Goal: Task Accomplishment & Management: Manage account settings

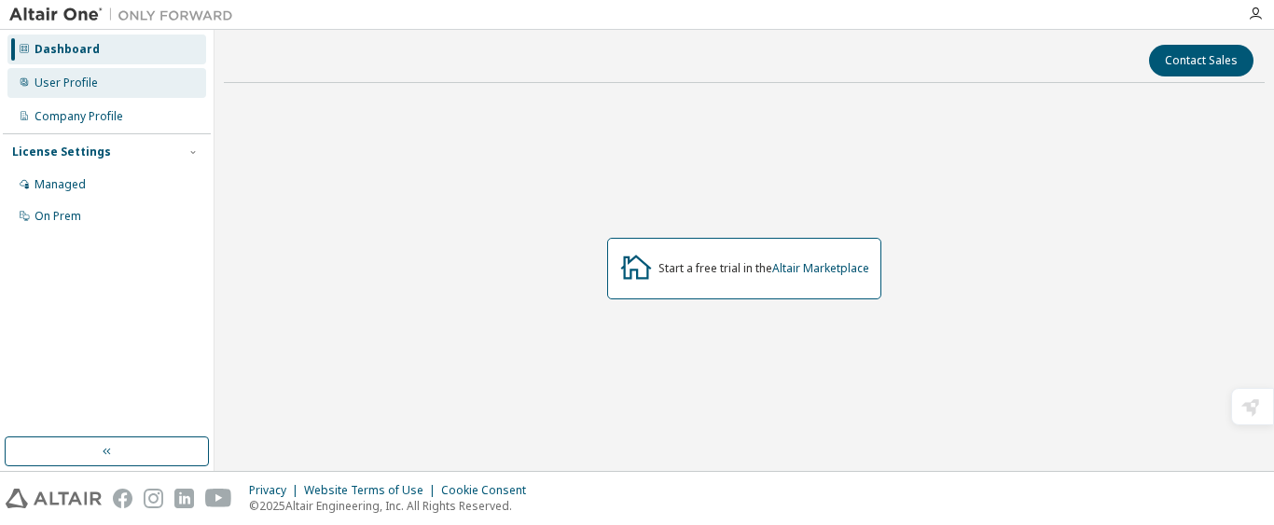
click at [72, 80] on div "User Profile" at bounding box center [66, 83] width 63 height 15
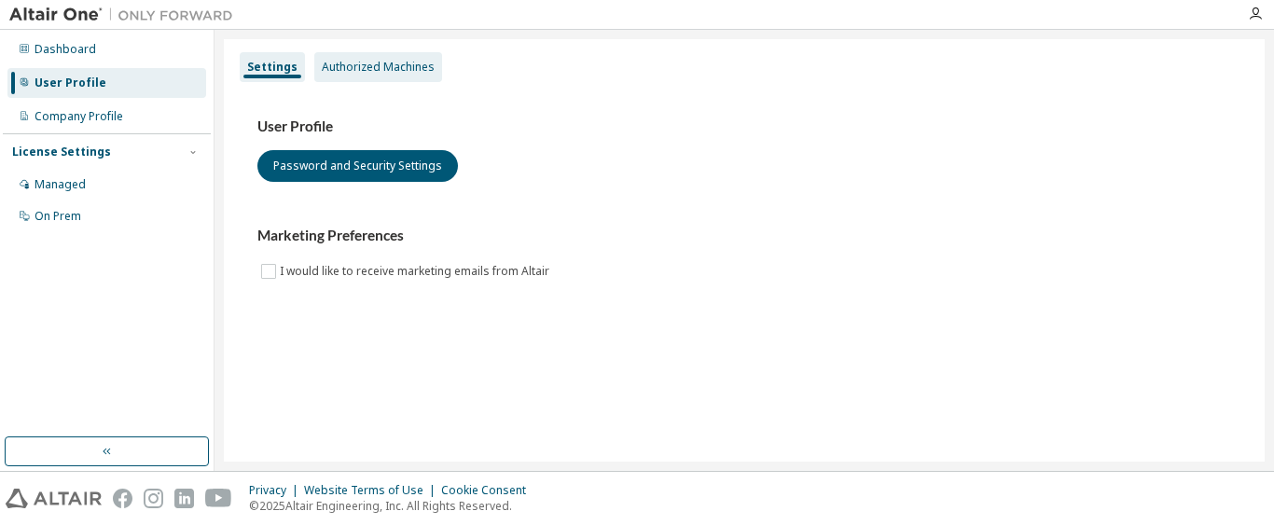
click at [348, 70] on div "Authorized Machines" at bounding box center [378, 67] width 113 height 15
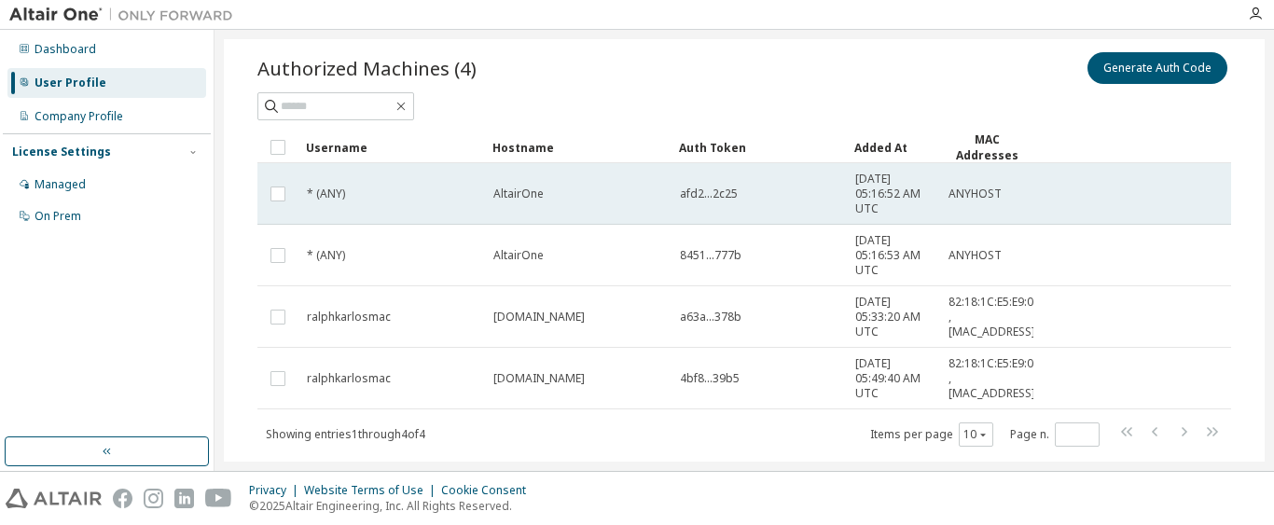
scroll to position [49, 0]
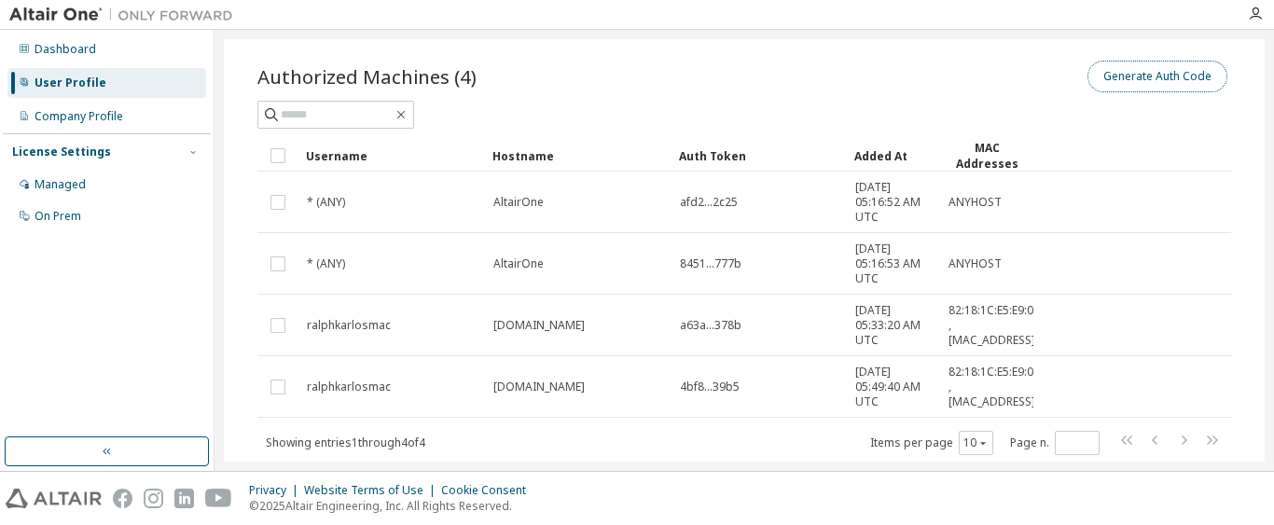
click at [1099, 82] on button "Generate Auth Code" at bounding box center [1158, 77] width 140 height 32
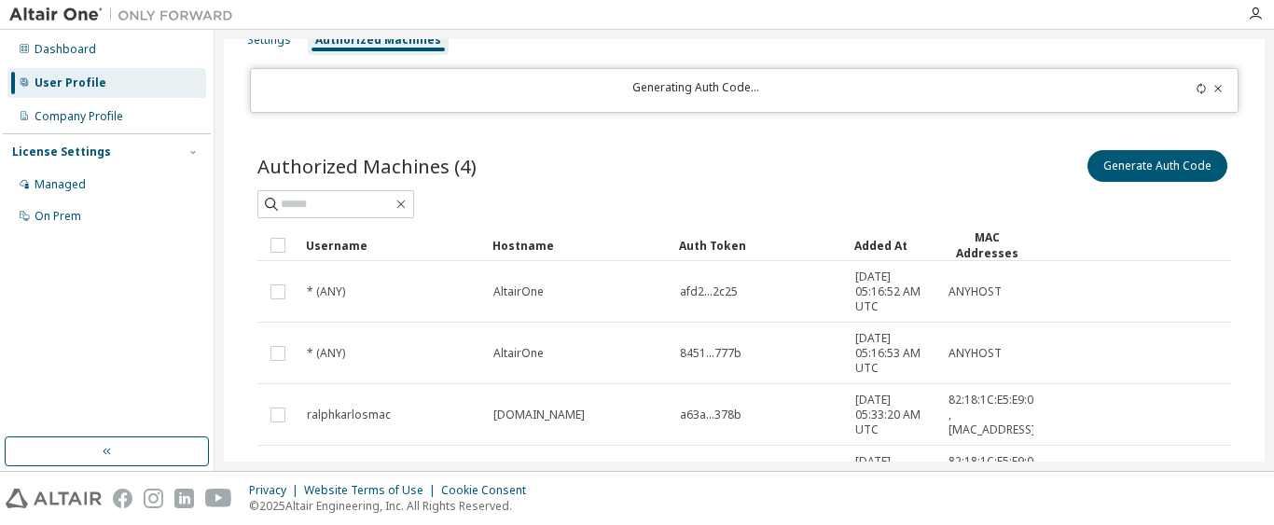
scroll to position [0, 0]
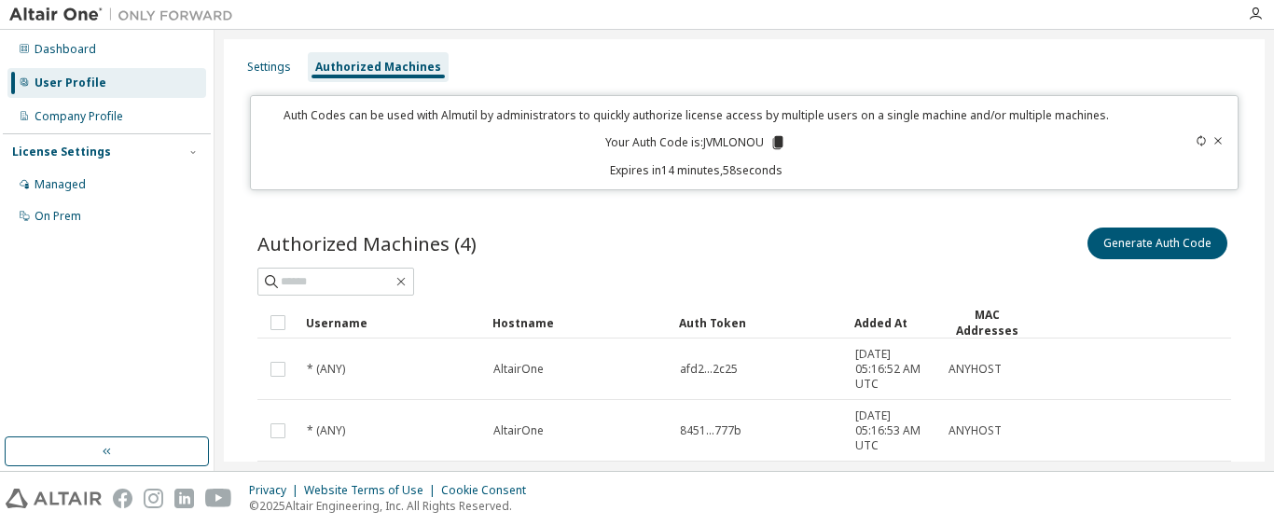
click at [732, 143] on p "Your Auth Code is: JVMLONOU" at bounding box center [695, 142] width 181 height 17
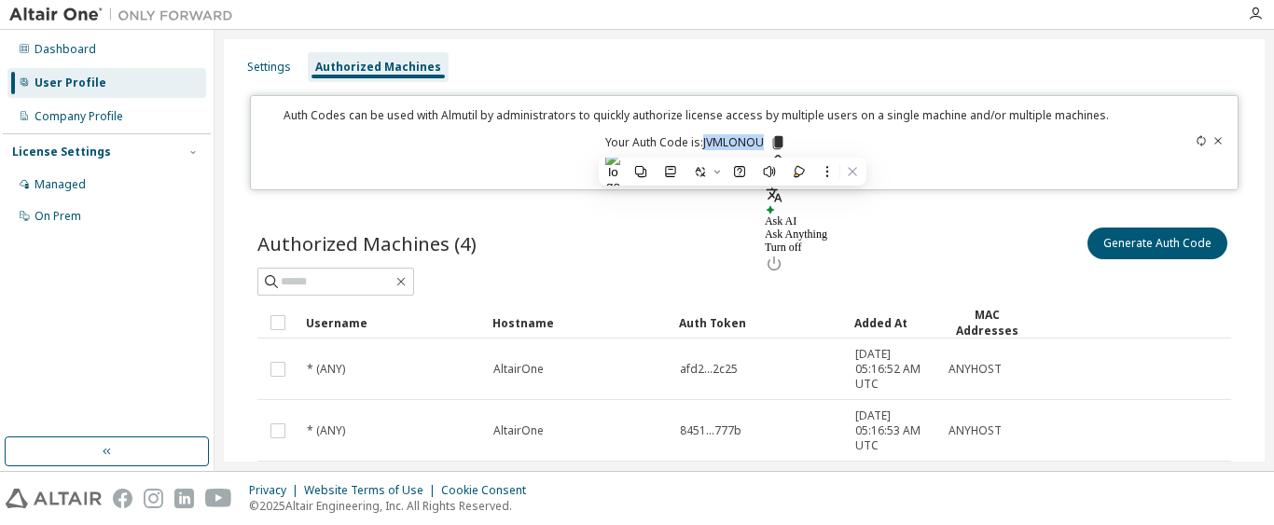
copy p "JVMLONOU"
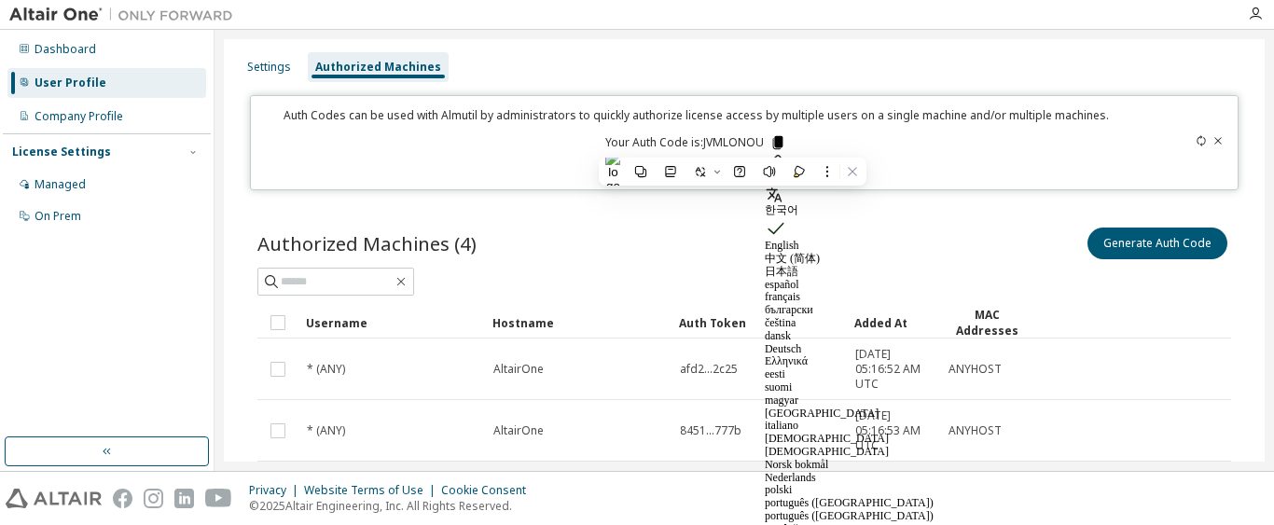
click at [778, 143] on icon at bounding box center [778, 142] width 10 height 13
click at [724, 245] on div "Authorized Machines (4) Generate Auth Code" at bounding box center [744, 243] width 974 height 39
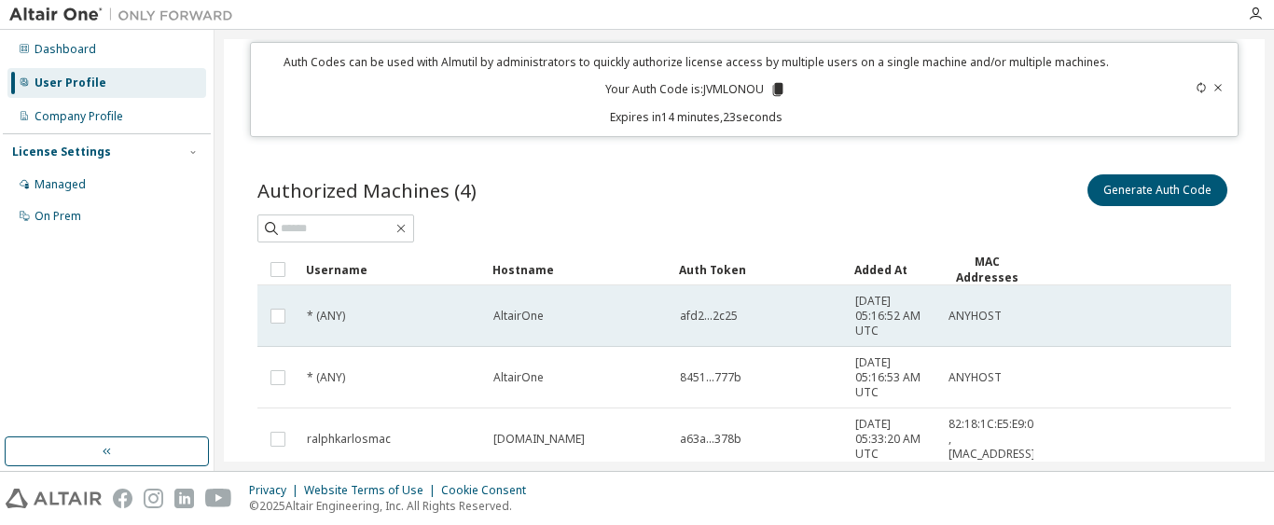
scroll to position [79, 0]
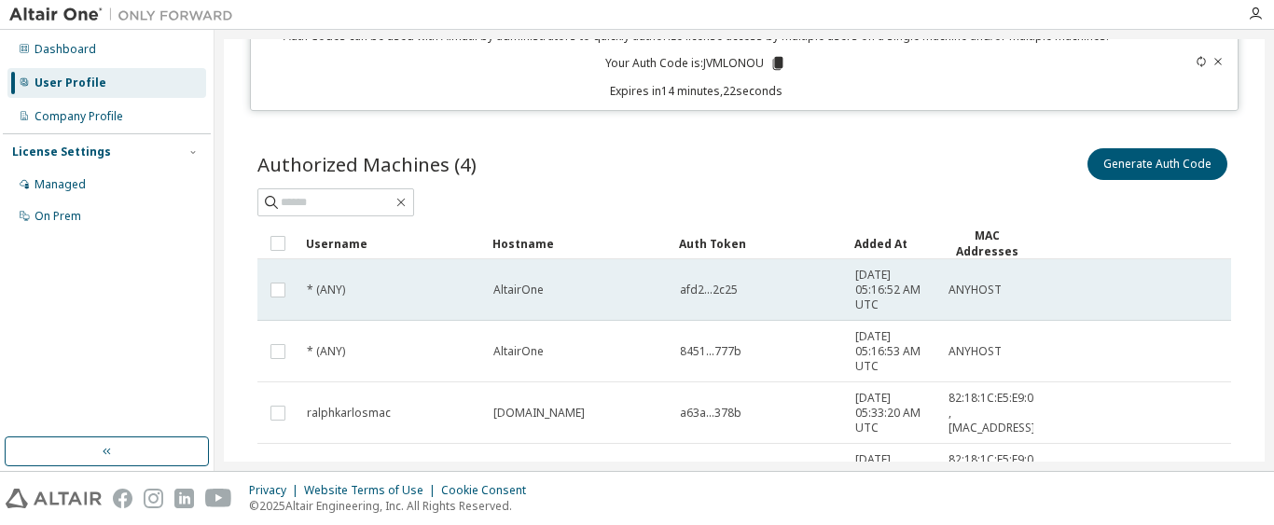
click at [711, 283] on span "afd2...2c25" at bounding box center [709, 290] width 58 height 15
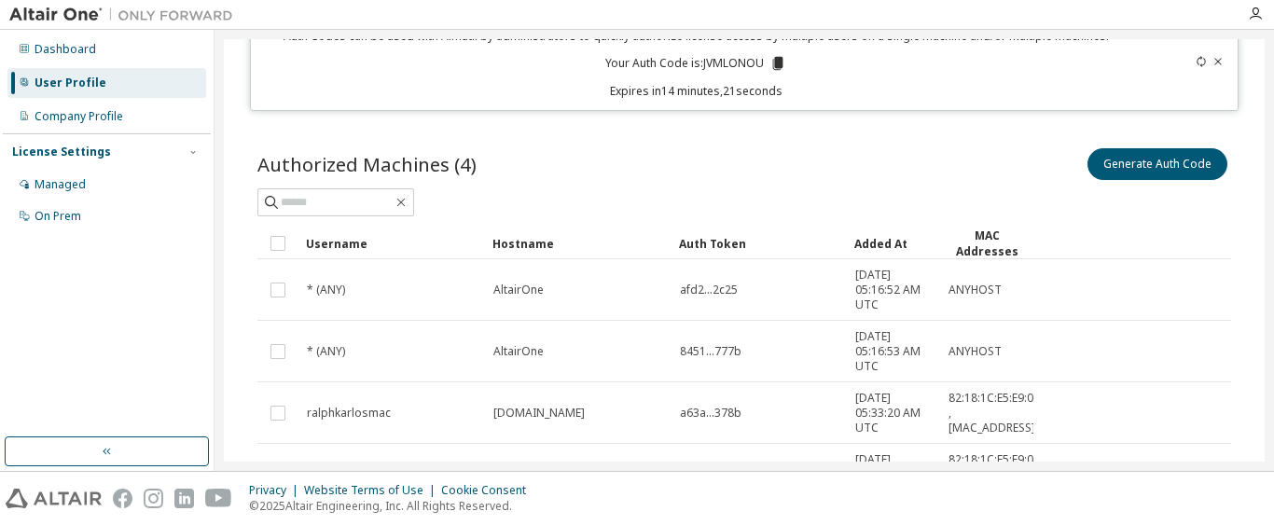
click at [711, 283] on span "afd2...2c25" at bounding box center [709, 290] width 58 height 15
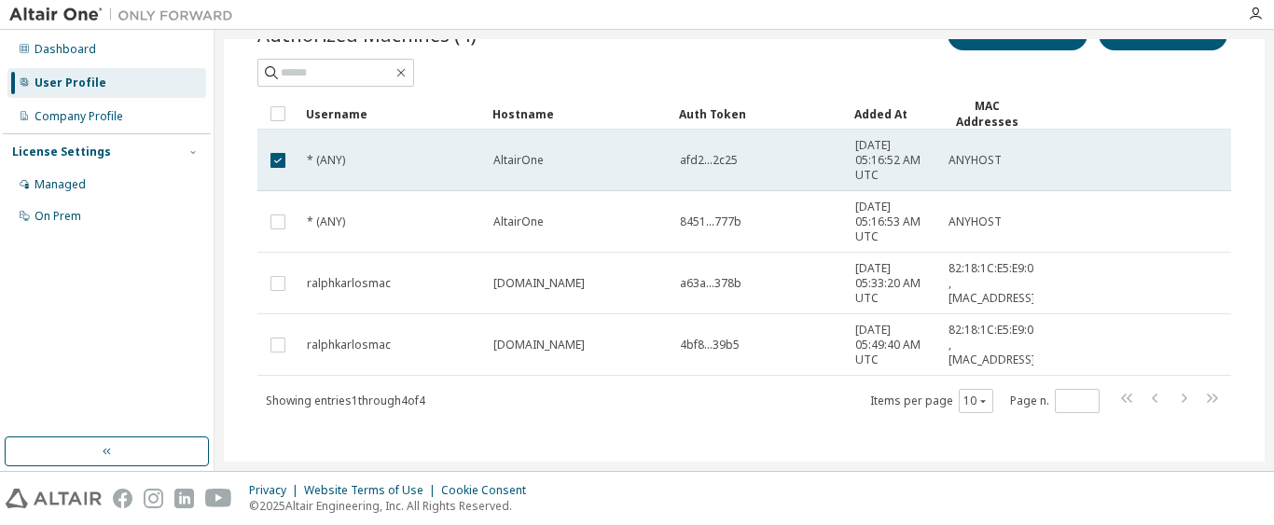
scroll to position [221, 0]
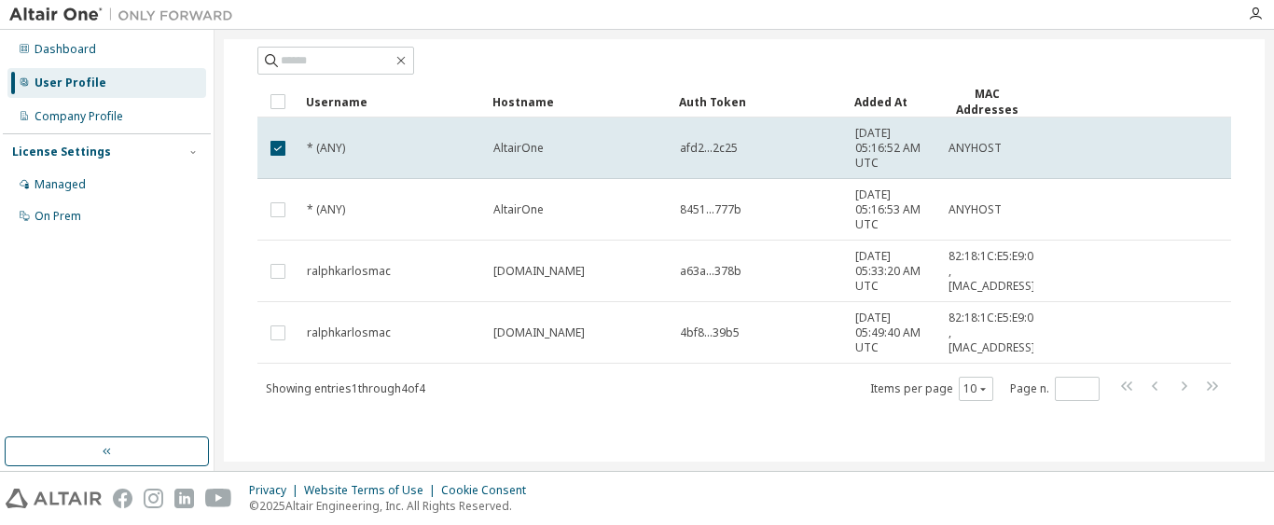
click at [690, 264] on span "a63a...378b" at bounding box center [711, 271] width 62 height 15
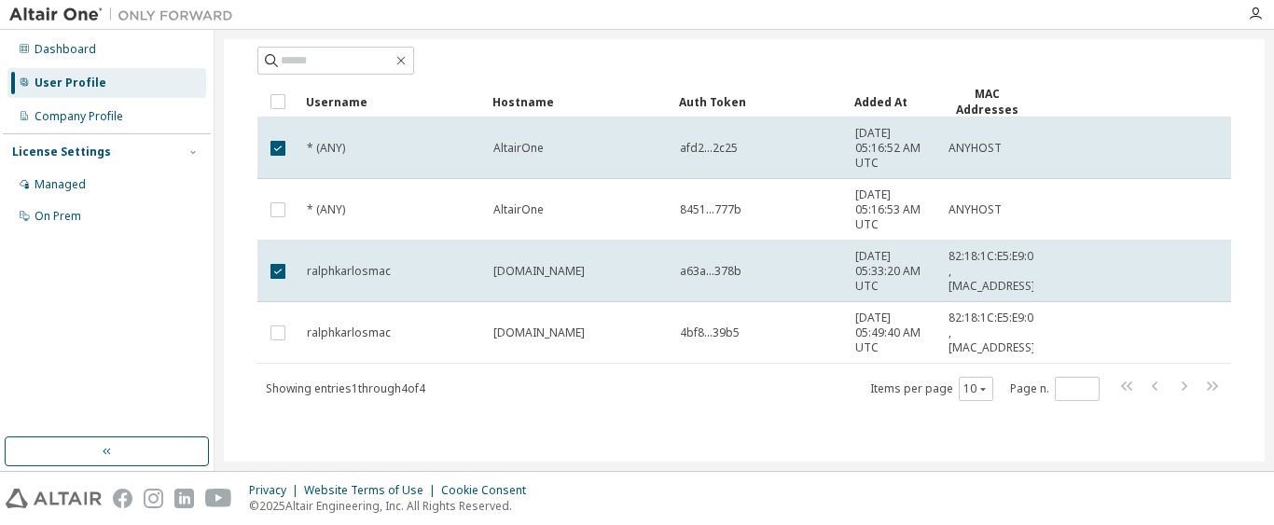
click at [690, 264] on span "a63a...378b" at bounding box center [711, 271] width 62 height 15
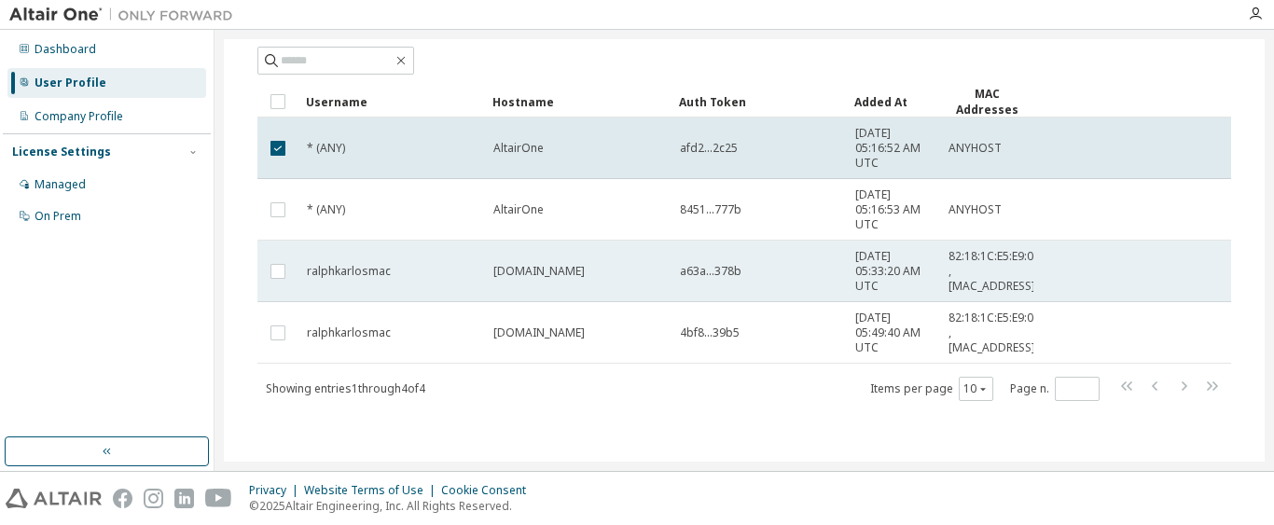
click at [691, 270] on span "a63a...378b" at bounding box center [711, 271] width 62 height 15
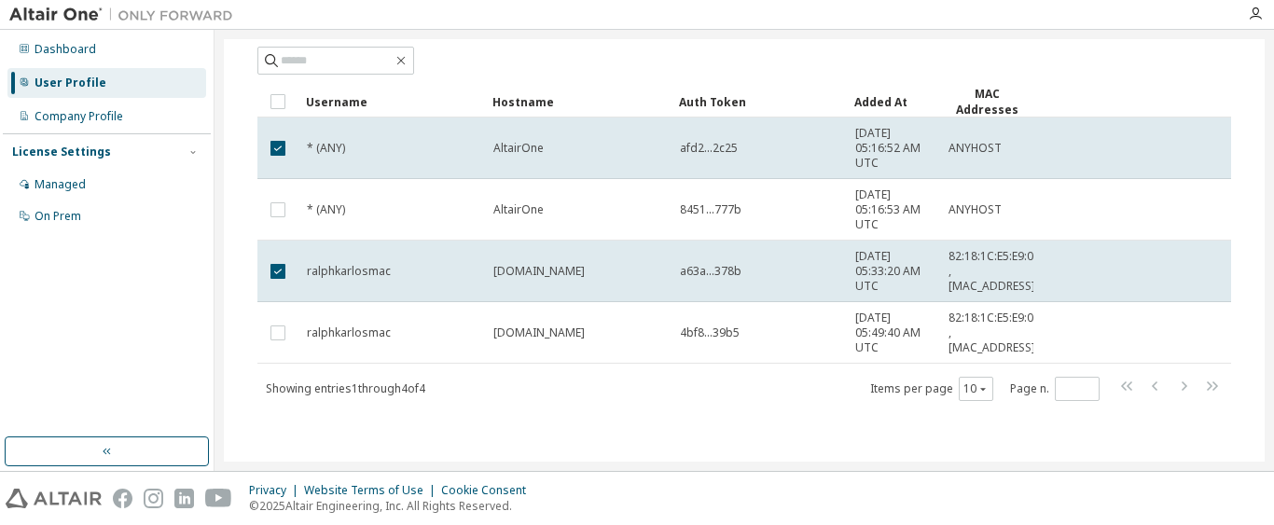
click at [691, 270] on span "a63a...378b" at bounding box center [711, 271] width 62 height 15
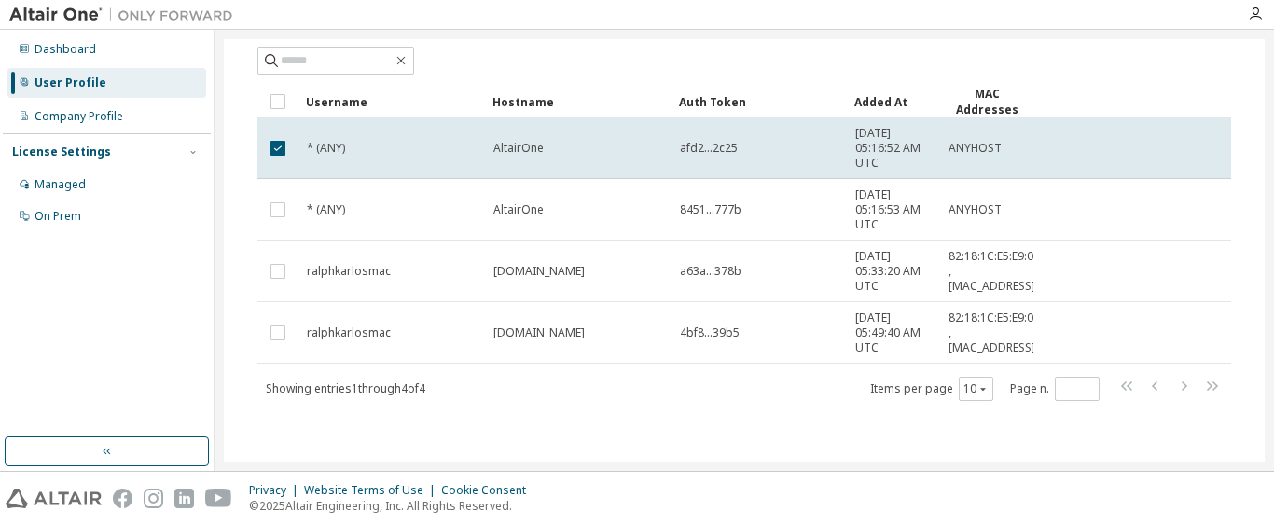
click at [691, 270] on span "a63a...378b" at bounding box center [711, 271] width 62 height 15
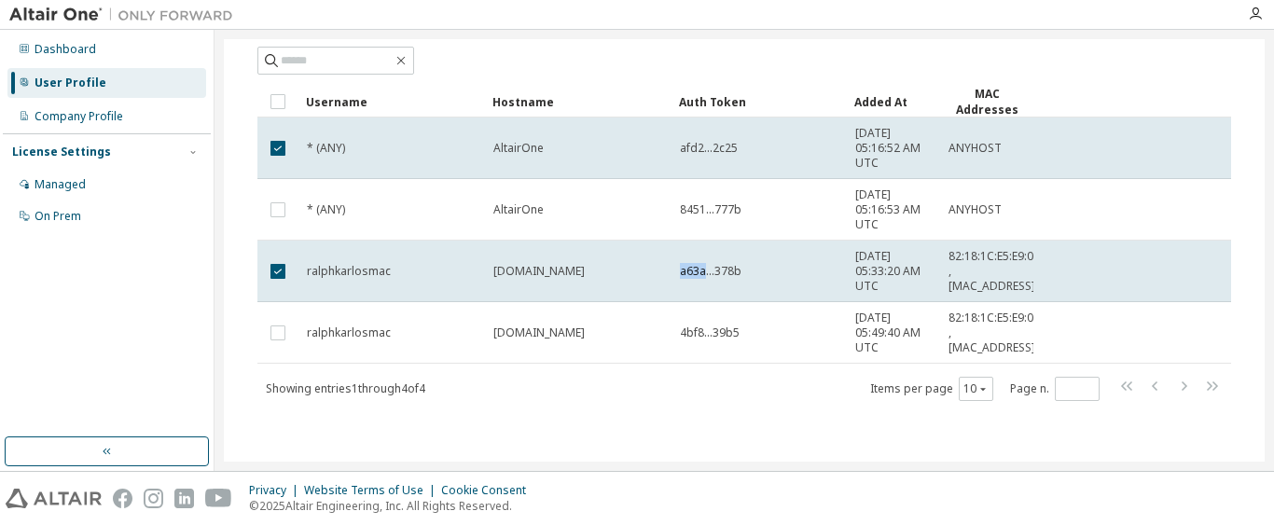
click at [691, 270] on span "a63a...378b" at bounding box center [711, 271] width 62 height 15
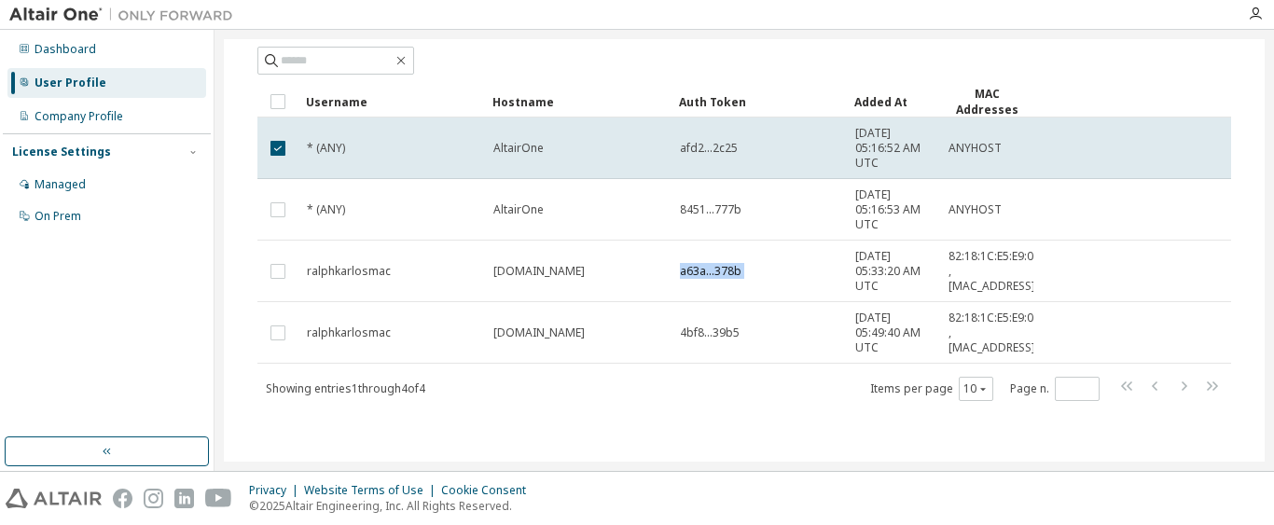
click at [691, 270] on span "a63a...378b" at bounding box center [711, 271] width 62 height 15
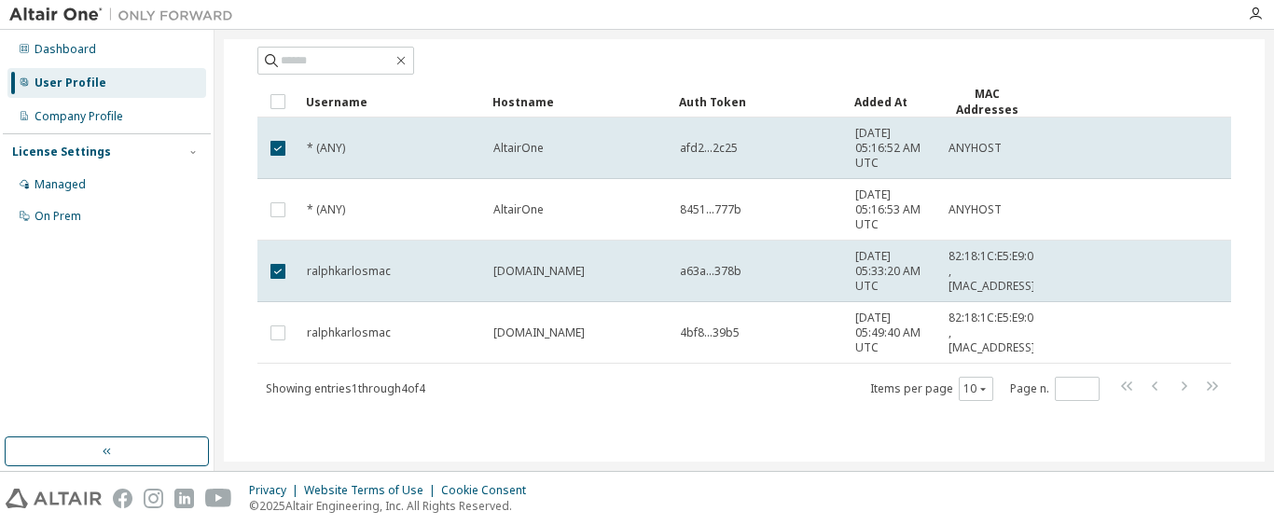
click at [691, 270] on span "a63a...378b" at bounding box center [711, 271] width 62 height 15
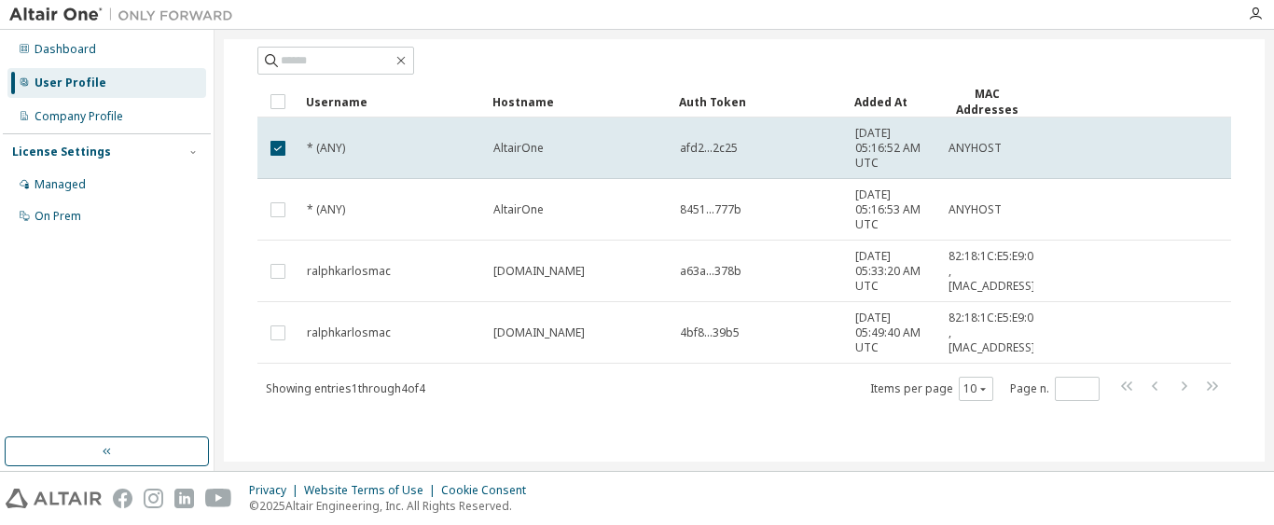
click at [691, 270] on span "a63a...378b" at bounding box center [711, 271] width 62 height 15
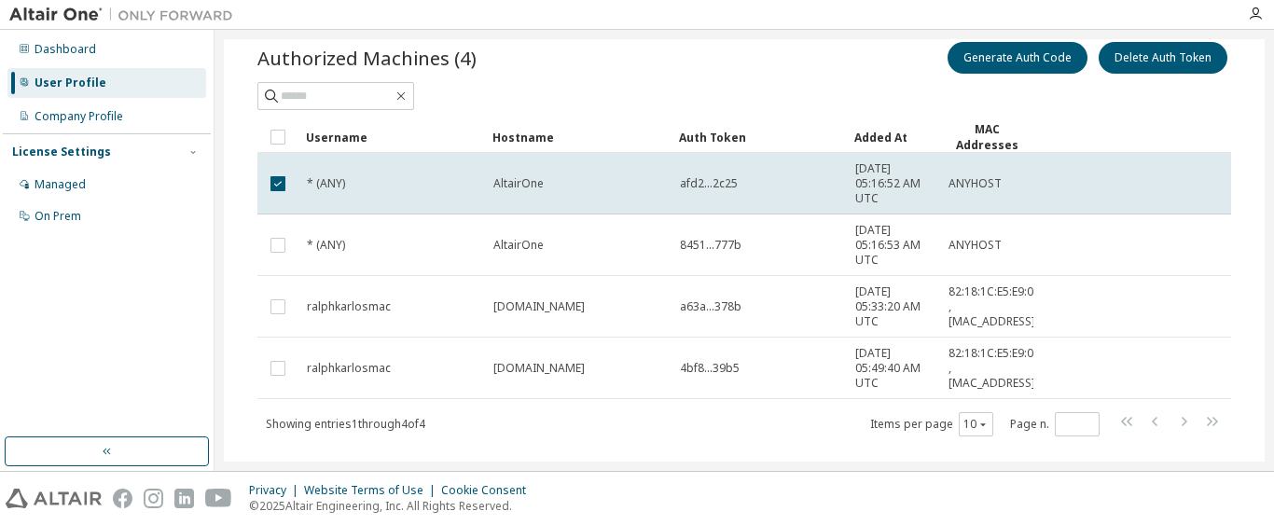
scroll to position [173, 0]
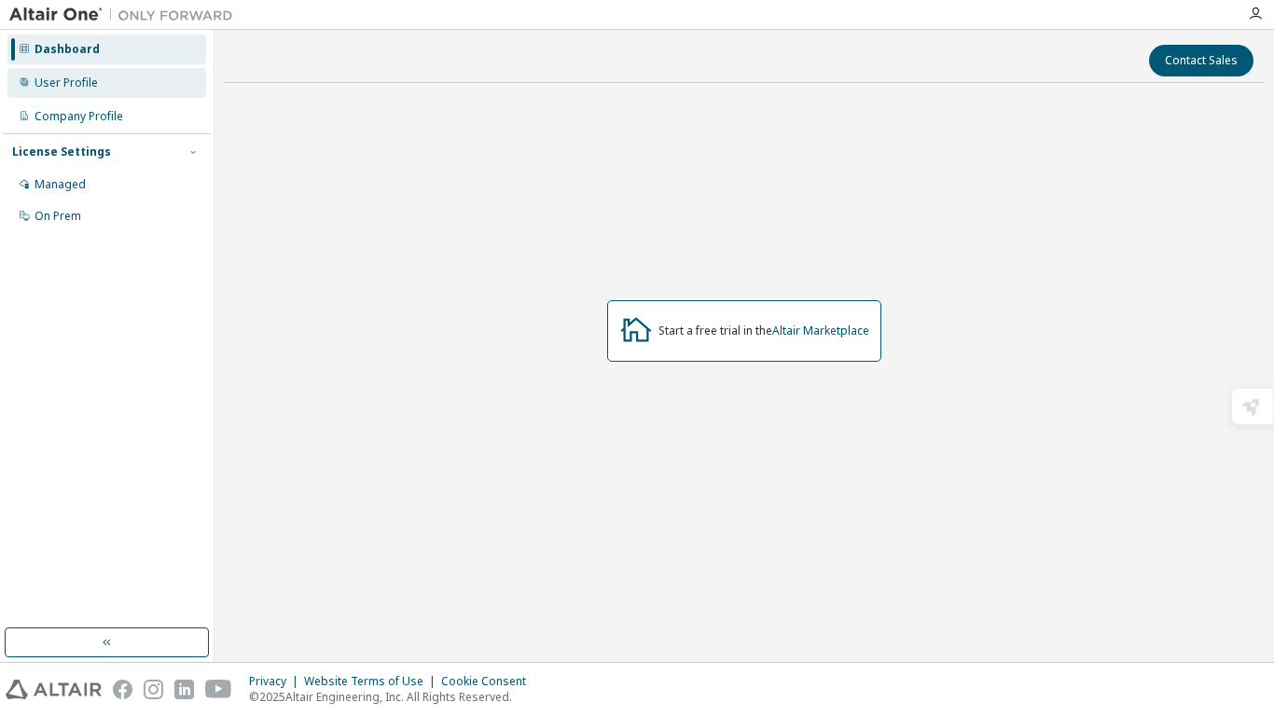
click at [90, 84] on div "User Profile" at bounding box center [66, 83] width 63 height 15
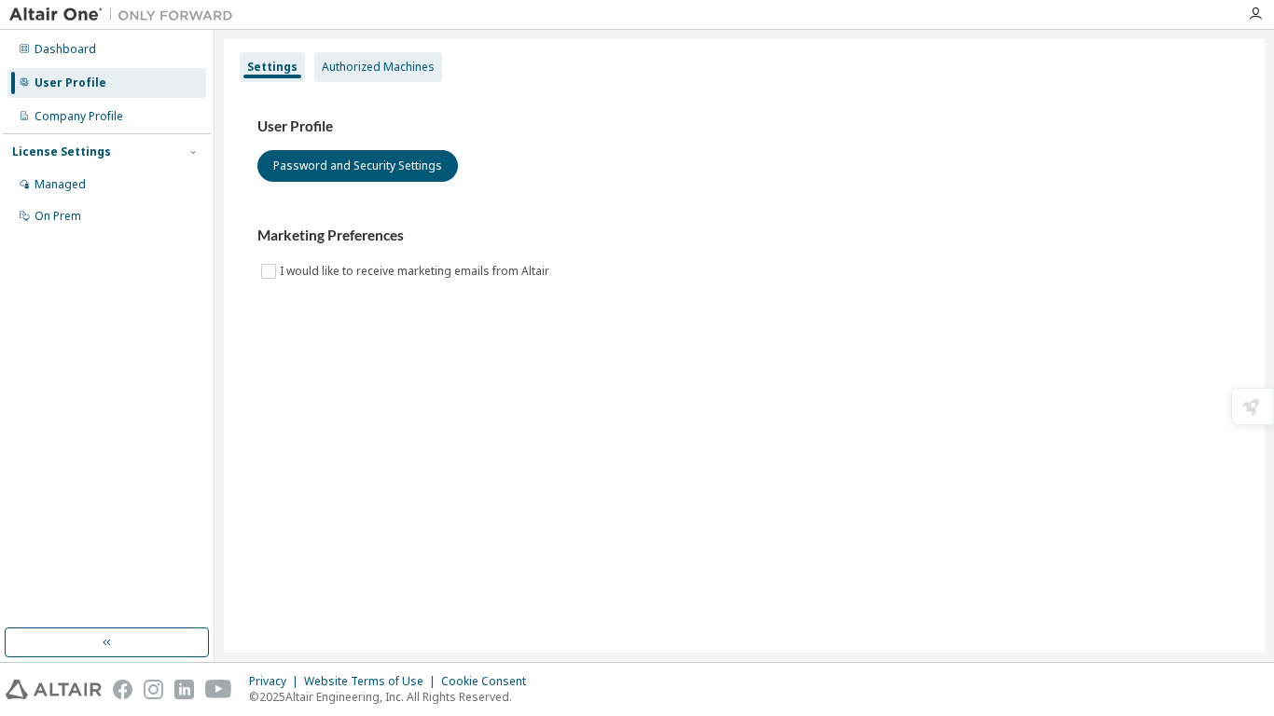
click at [340, 70] on div "Authorized Machines" at bounding box center [378, 67] width 113 height 15
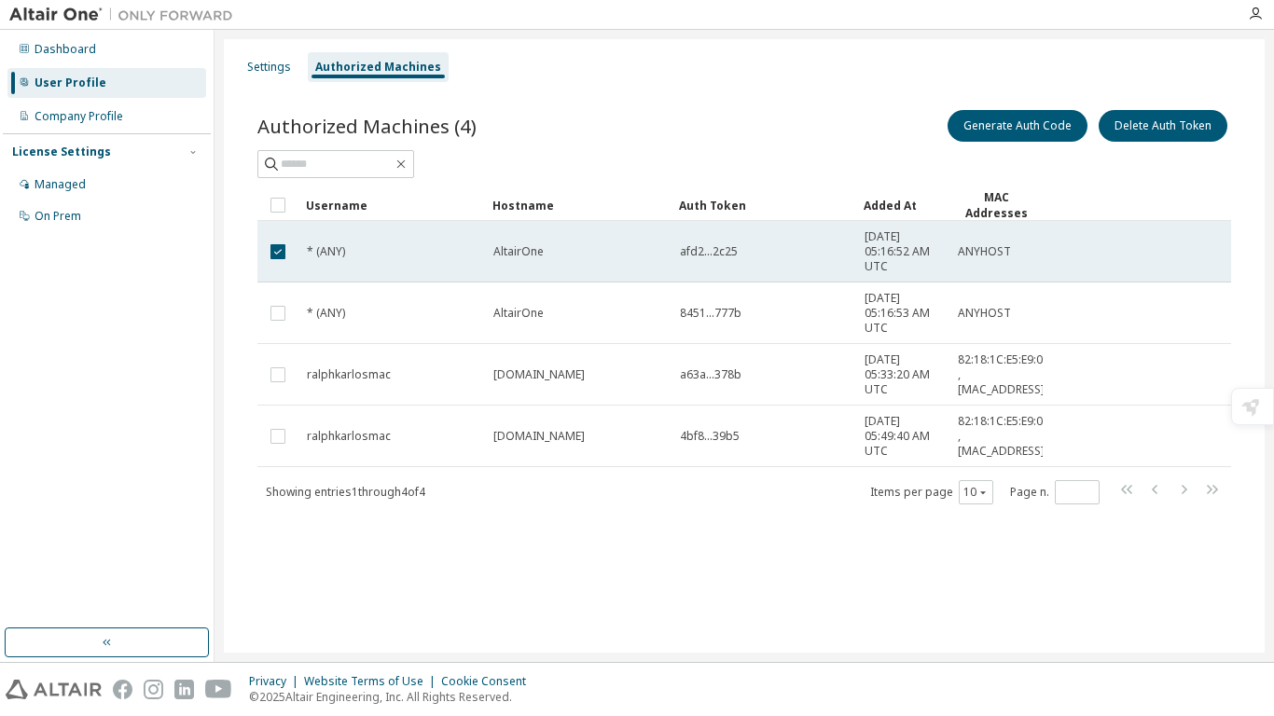
click at [729, 264] on td "afd2...2c25" at bounding box center [764, 252] width 185 height 62
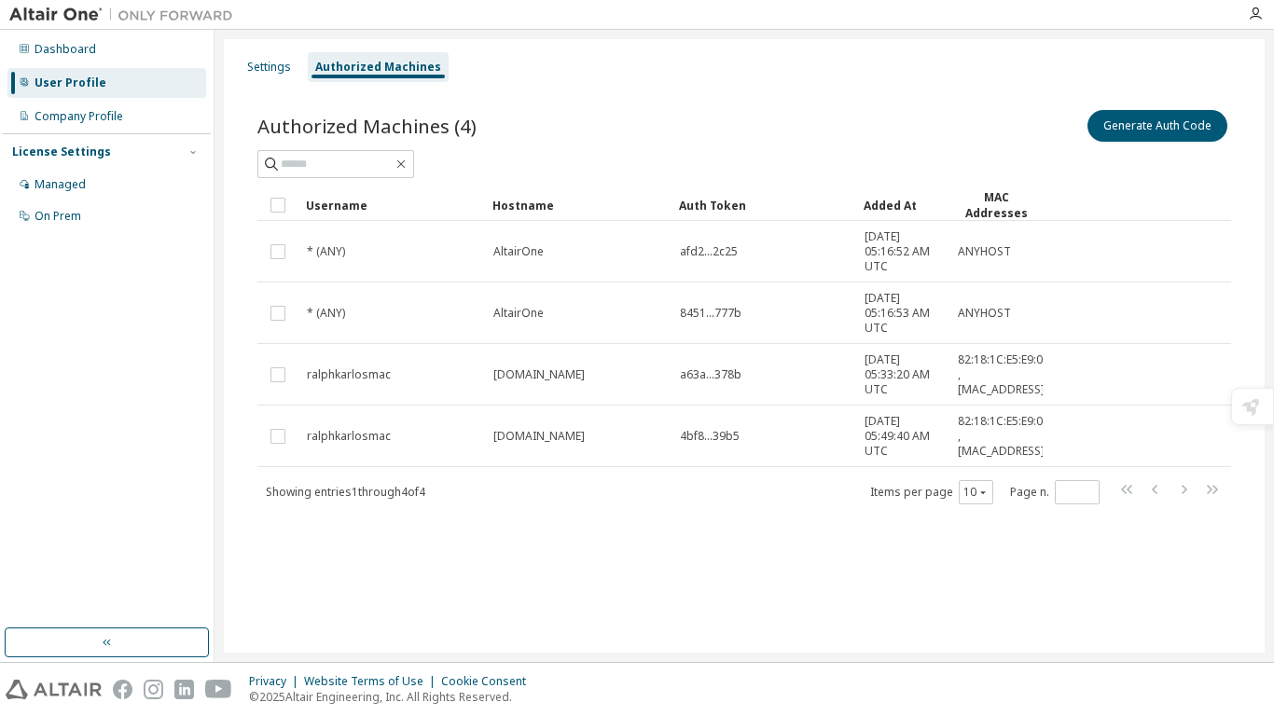
click at [729, 264] on td "afd2...2c25" at bounding box center [764, 252] width 185 height 62
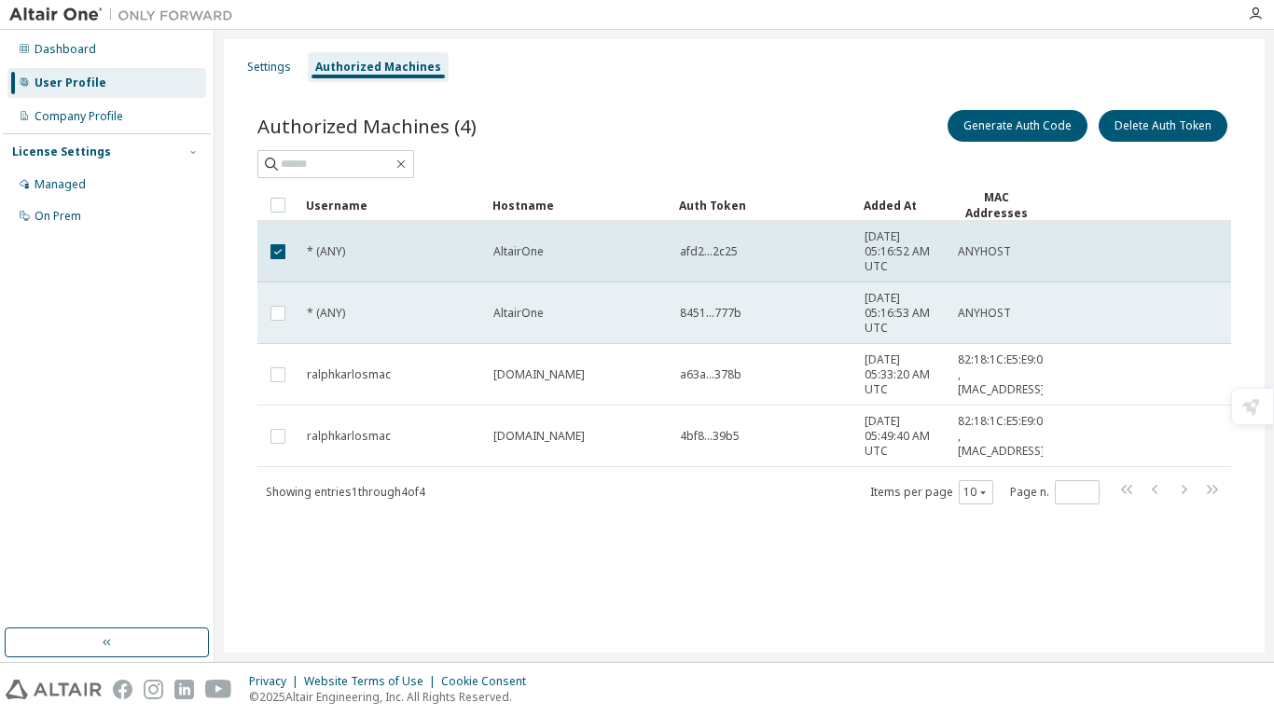
click at [602, 322] on td "AltairOne" at bounding box center [578, 314] width 187 height 62
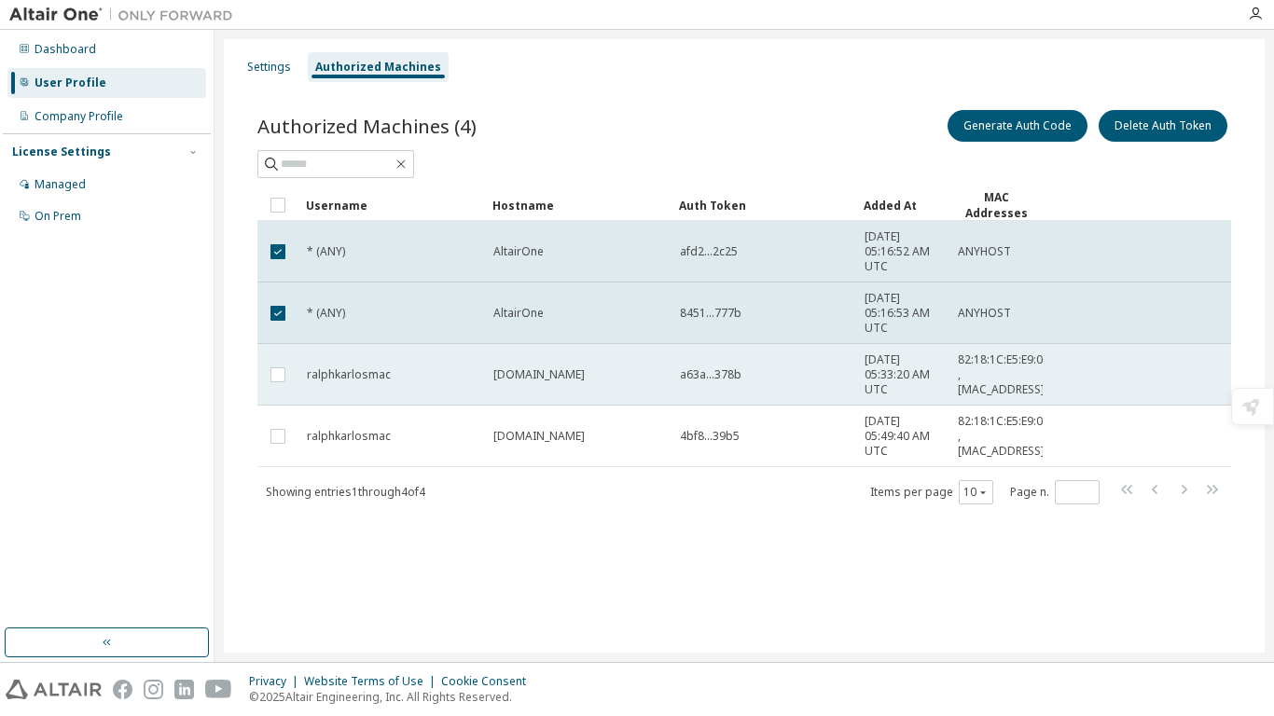
click at [573, 367] on span "ralphs-air.lorma.edu" at bounding box center [538, 374] width 91 height 15
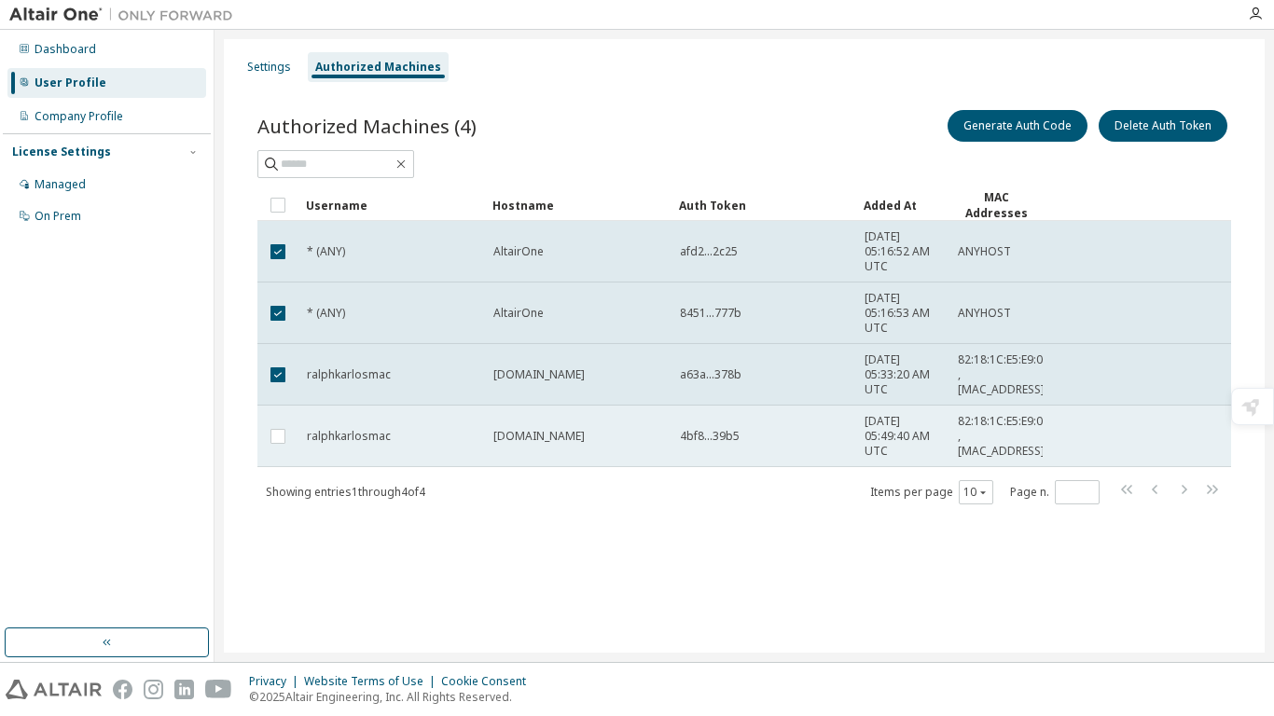
click at [506, 417] on td "ralphs-air.lorma.edu" at bounding box center [578, 437] width 187 height 62
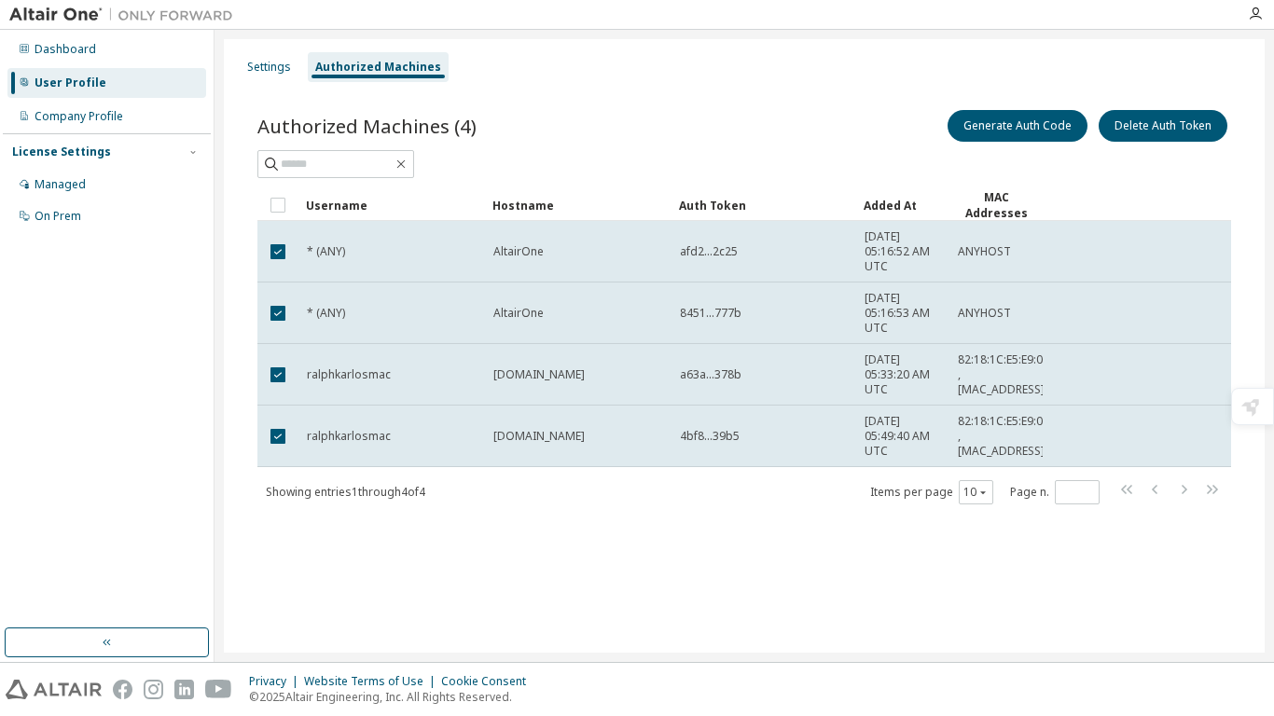
click at [259, 203] on td at bounding box center [277, 205] width 41 height 32
click at [1033, 127] on button "Generate Auth Code" at bounding box center [1018, 126] width 140 height 32
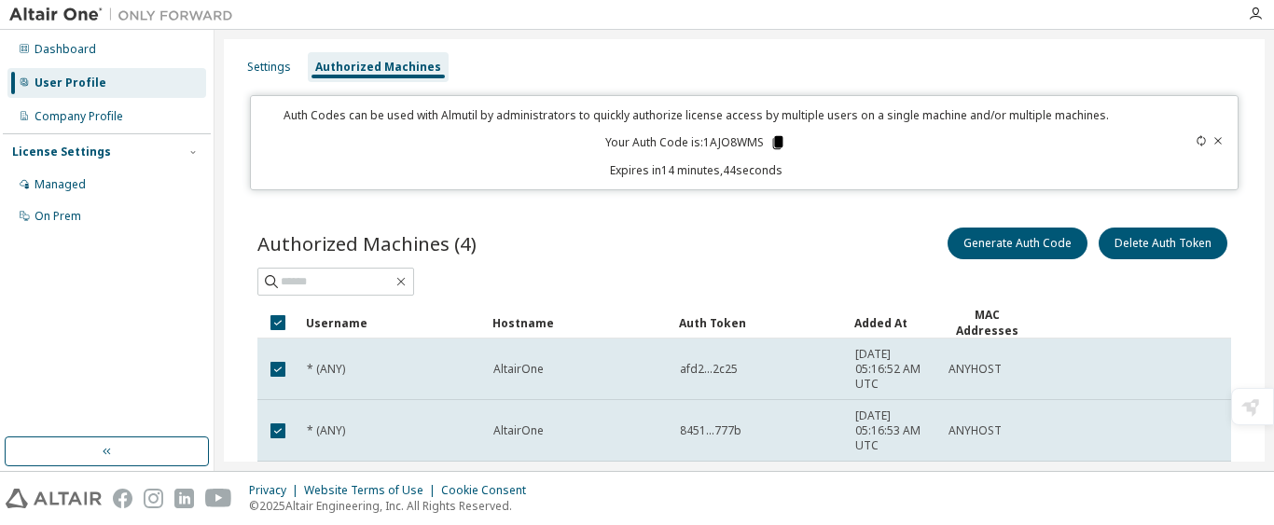
click at [775, 146] on icon at bounding box center [778, 142] width 10 height 13
click at [58, 185] on div "Managed" at bounding box center [60, 184] width 51 height 15
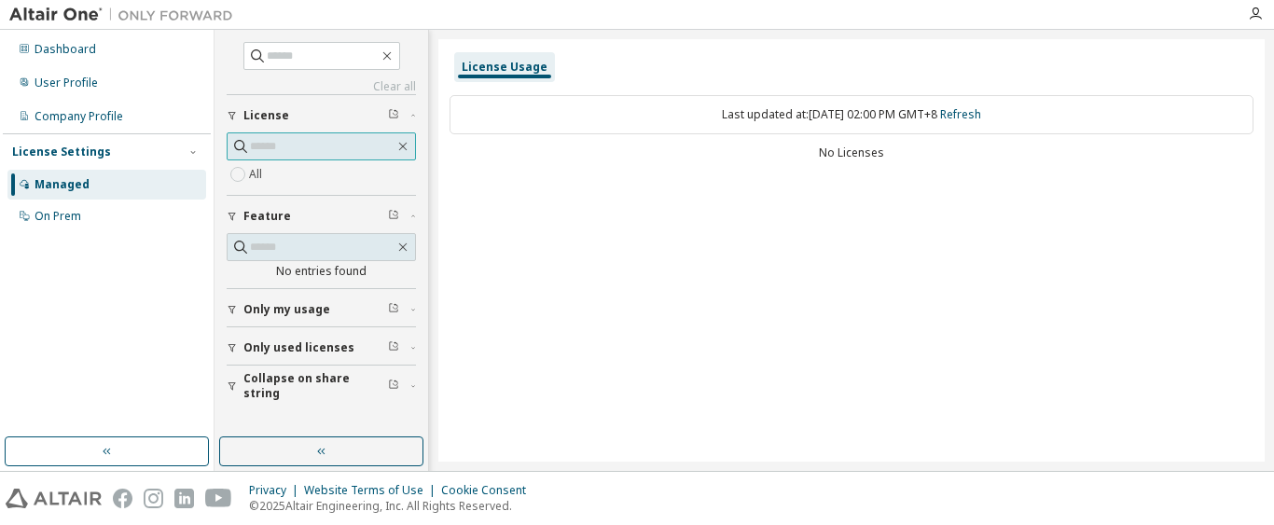
click at [309, 144] on input "text" at bounding box center [322, 146] width 145 height 19
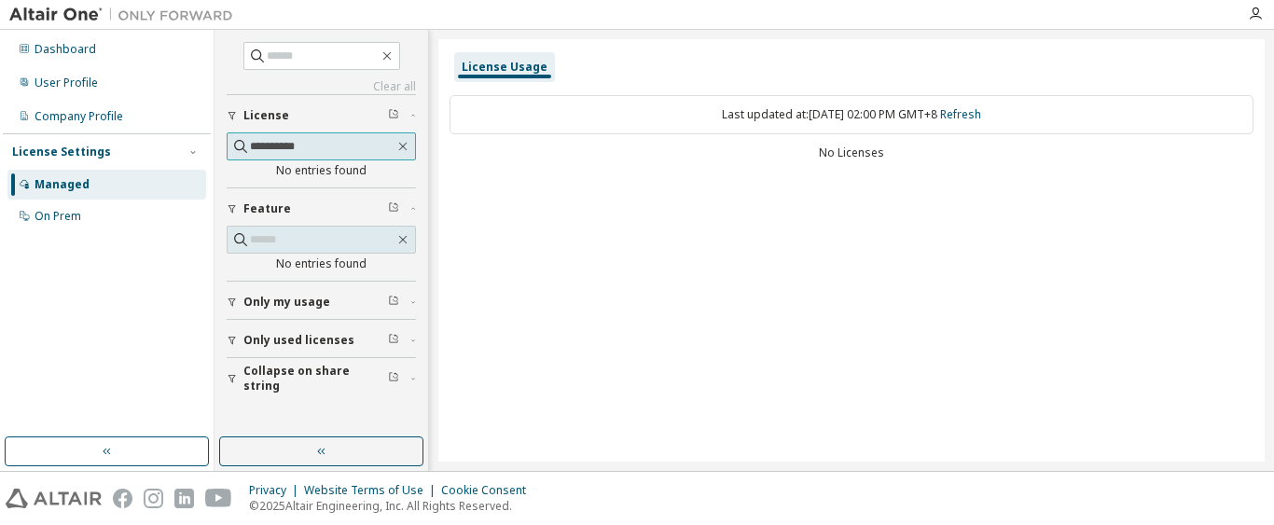
type input "**********"
